Goal: Task Accomplishment & Management: Manage account settings

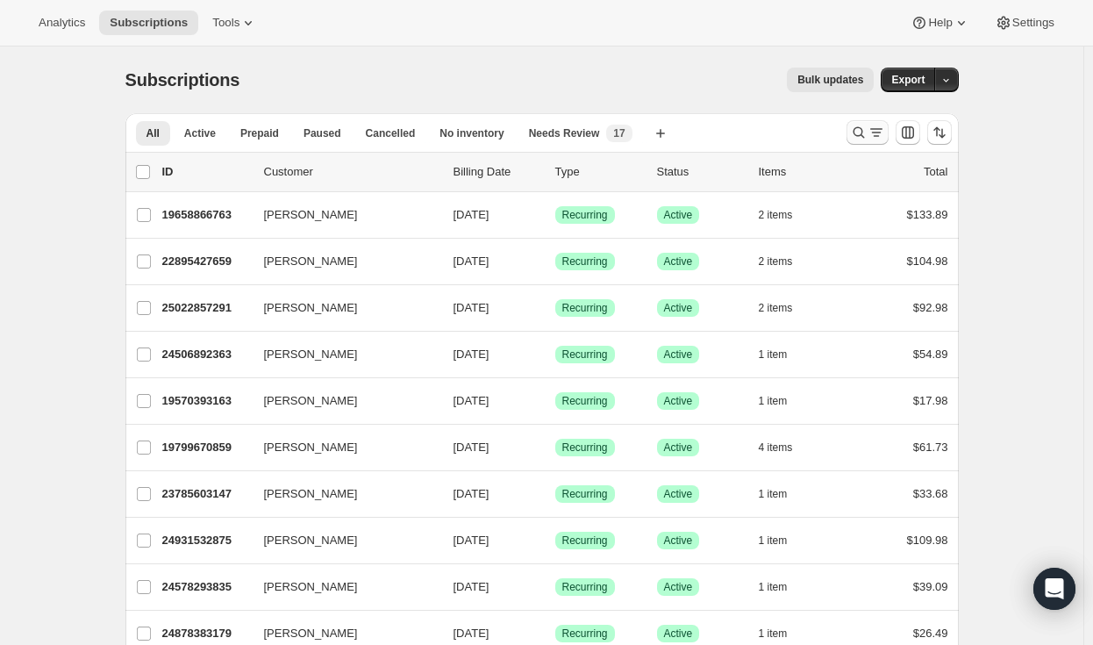
click at [864, 135] on icon "Search and filter results" at bounding box center [857, 132] width 11 height 11
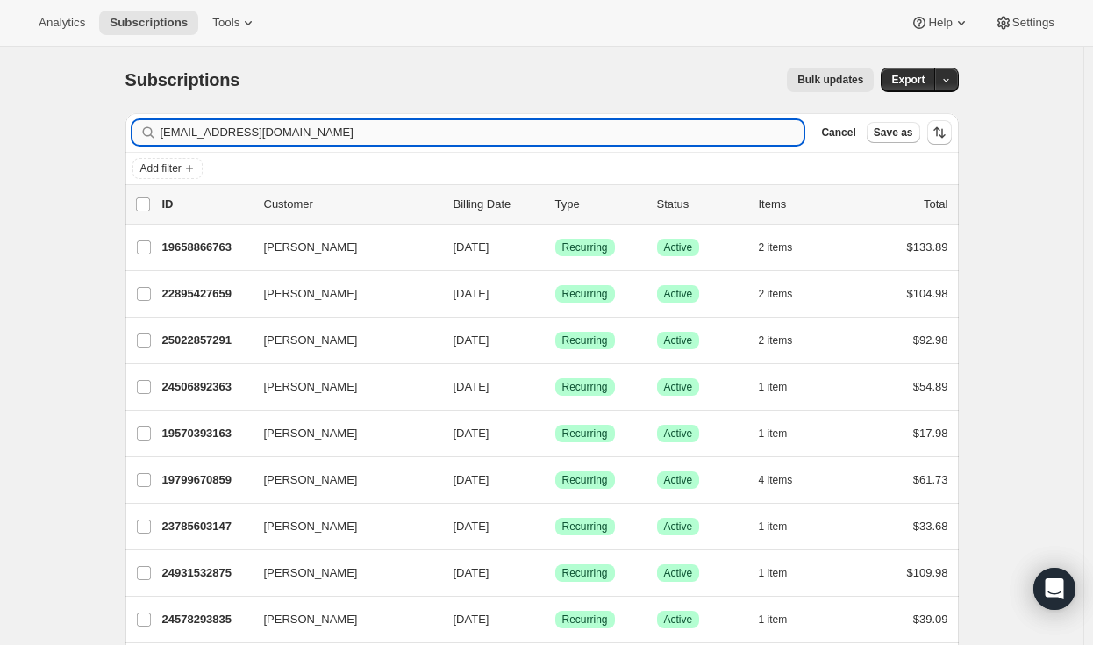
type input "[EMAIL_ADDRESS][DOMAIN_NAME]"
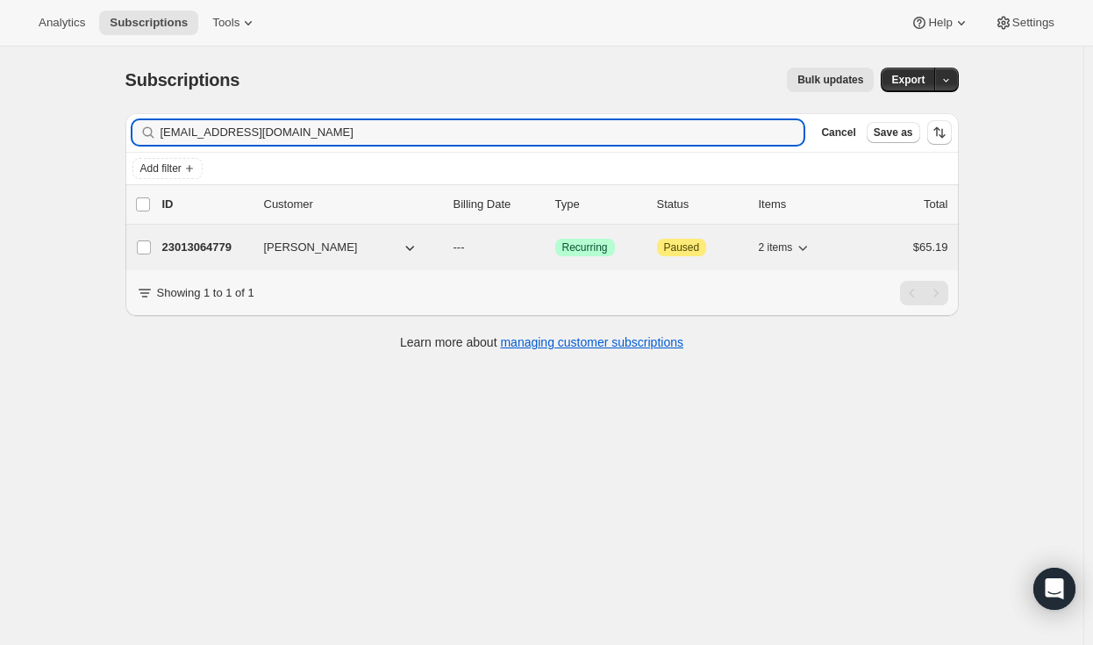
click at [191, 242] on p "23013064779" at bounding box center [206, 248] width 88 height 18
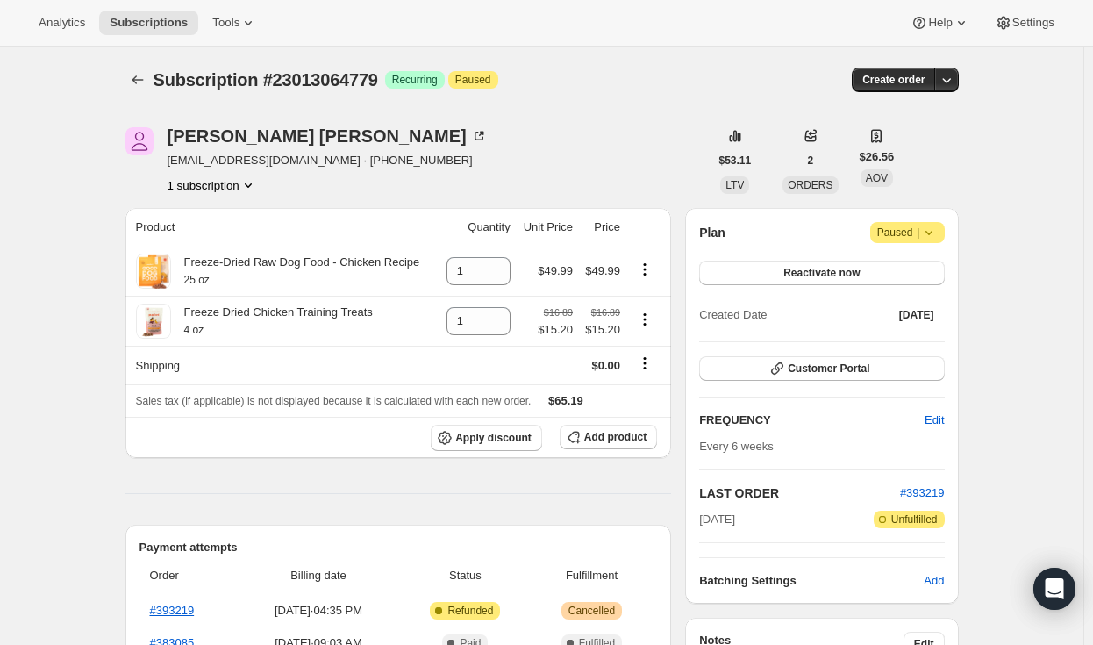
click at [924, 232] on icon at bounding box center [929, 233] width 18 height 18
click at [908, 261] on span "Cancel subscription" at bounding box center [913, 266] width 99 height 13
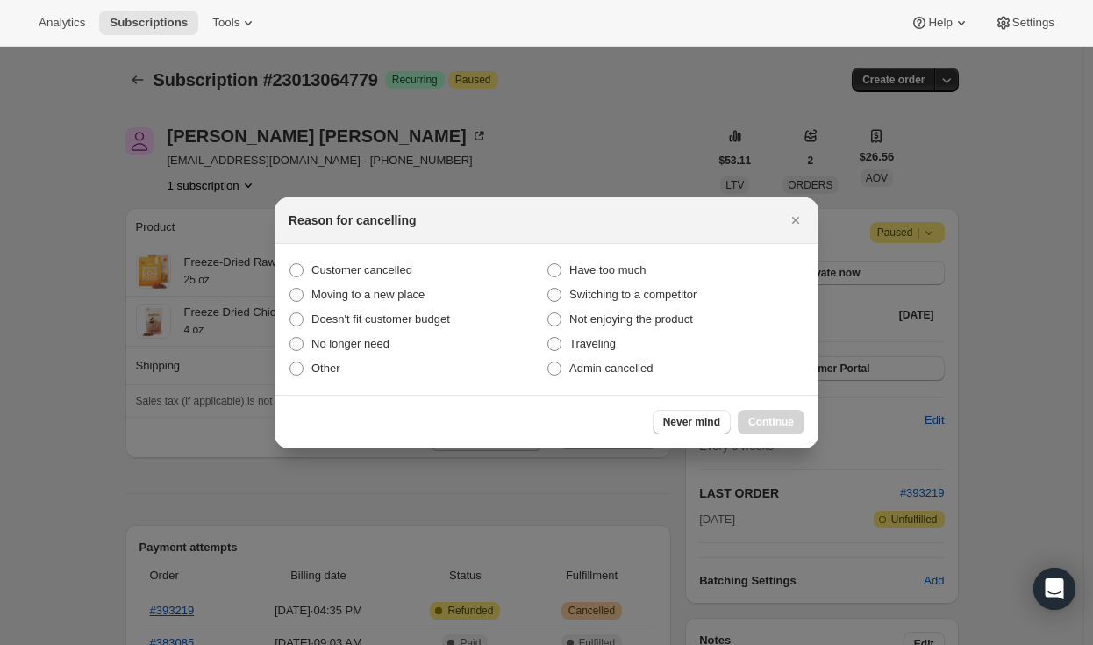
click at [371, 239] on div "Reason for cancelling" at bounding box center [546, 220] width 544 height 46
click at [375, 246] on section "Customer cancelled Have too much Moving to a new place Switching to a competito…" at bounding box center [546, 319] width 544 height 151
click at [381, 256] on section "Customer cancelled Have too much Moving to a new place Switching to a competito…" at bounding box center [546, 319] width 544 height 151
click at [388, 261] on span "Customer cancelled" at bounding box center [361, 270] width 101 height 18
click at [290, 263] on input "Customer cancelled" at bounding box center [289, 263] width 1 height 1
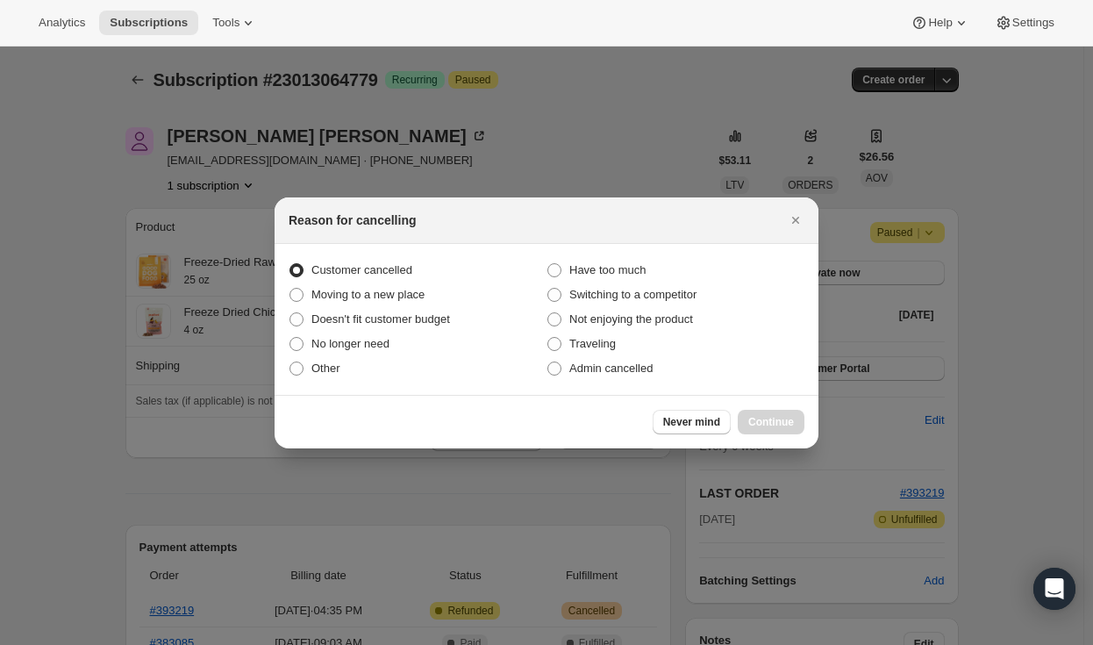
radio input "true"
click at [787, 416] on span "Continue" at bounding box center [771, 422] width 46 height 14
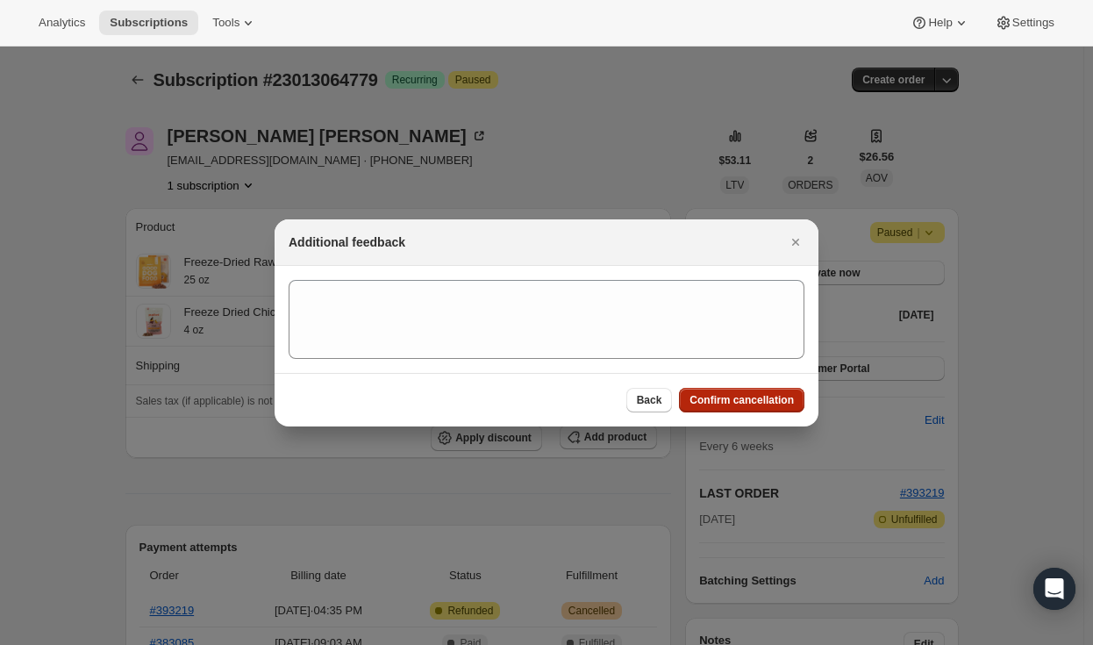
click at [735, 403] on span "Confirm cancellation" at bounding box center [741, 400] width 104 height 14
